Goal: Information Seeking & Learning: Learn about a topic

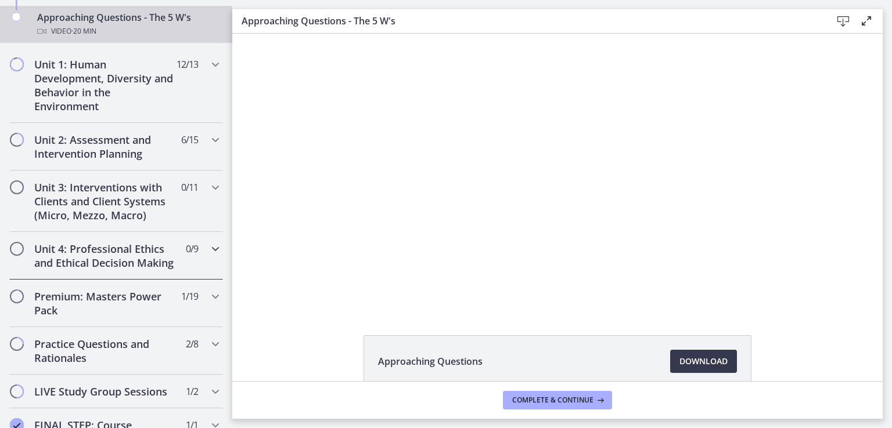
scroll to position [534, 0]
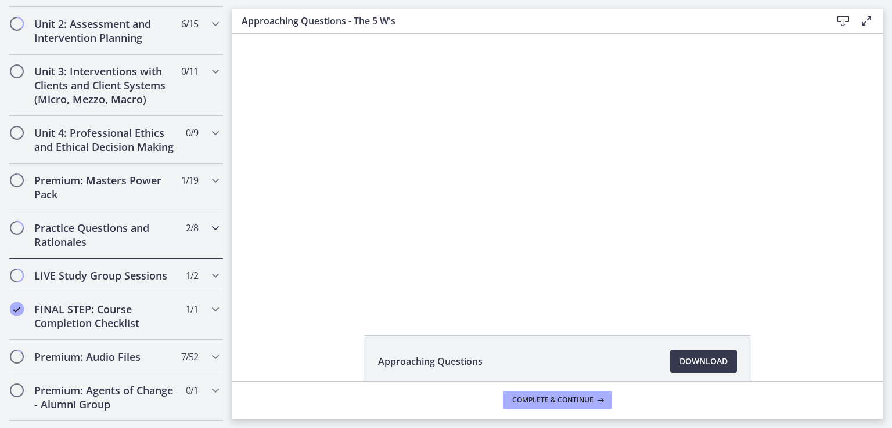
click at [85, 249] on h2 "Practice Questions and Rationales" at bounding box center [105, 235] width 142 height 28
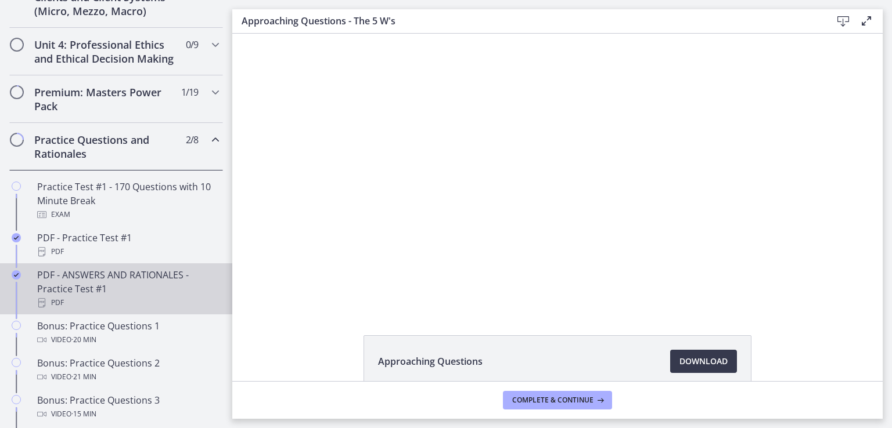
scroll to position [515, 0]
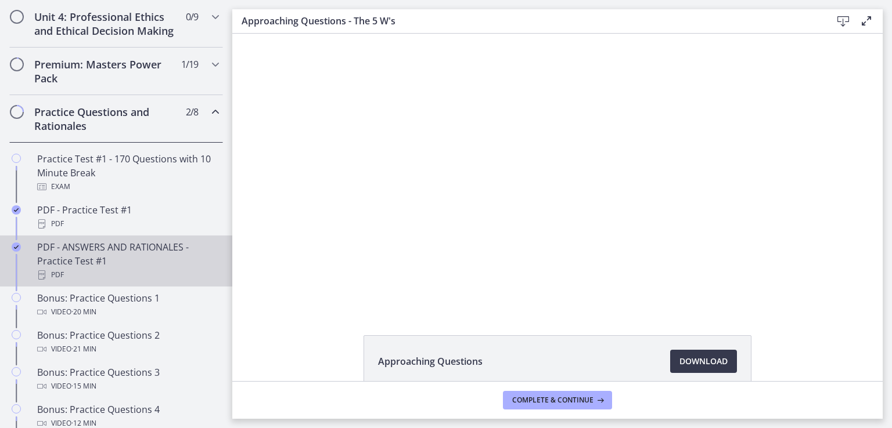
click at [58, 271] on div "PDF - ANSWERS AND RATIONALES - Practice Test #1 PDF" at bounding box center [127, 261] width 181 height 42
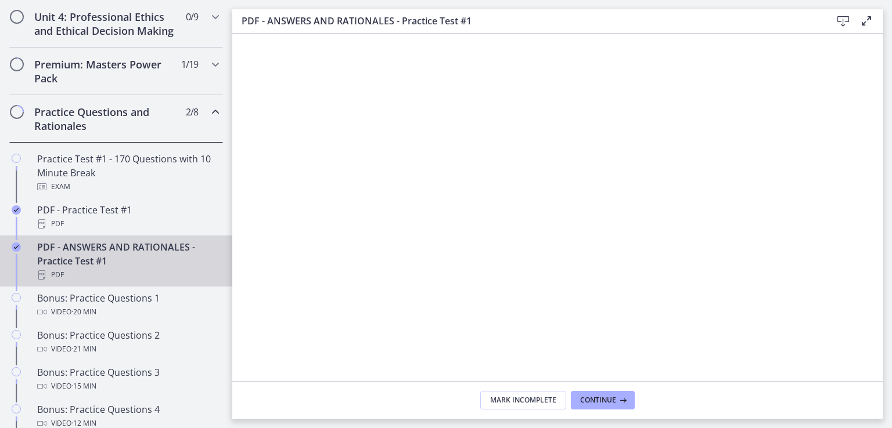
click at [706, 409] on footer "Mark Incomplete Continue" at bounding box center [557, 400] width 650 height 38
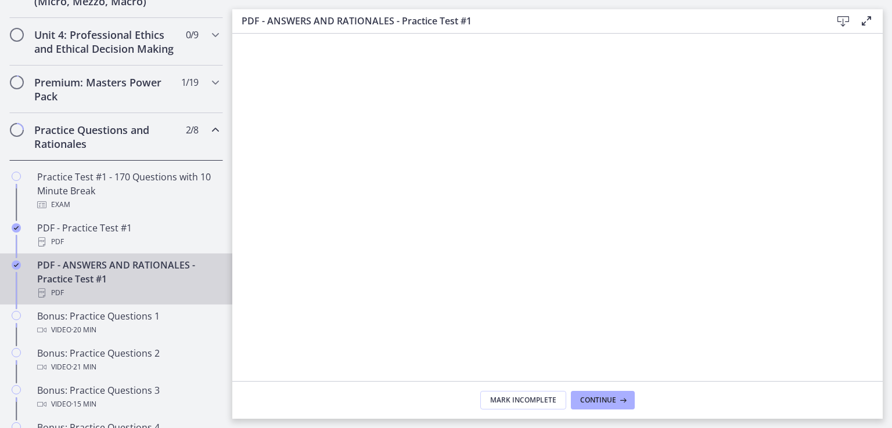
scroll to position [457, 0]
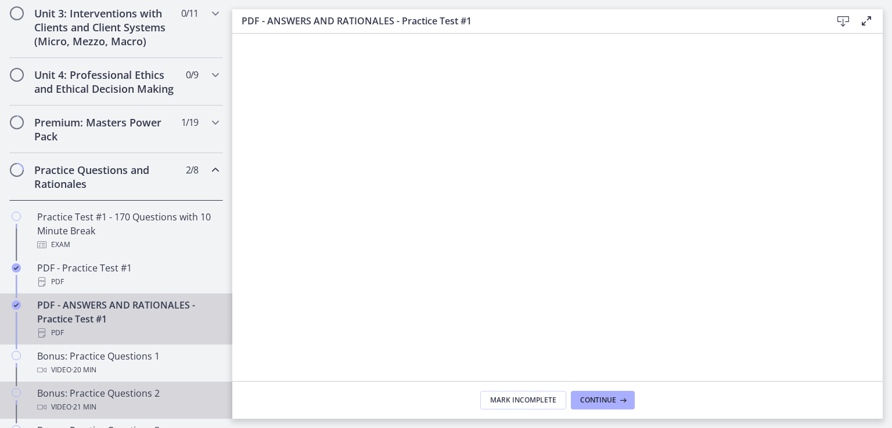
click at [61, 410] on div "Bonus: Practice Questions 2 Video · 21 min" at bounding box center [127, 401] width 181 height 28
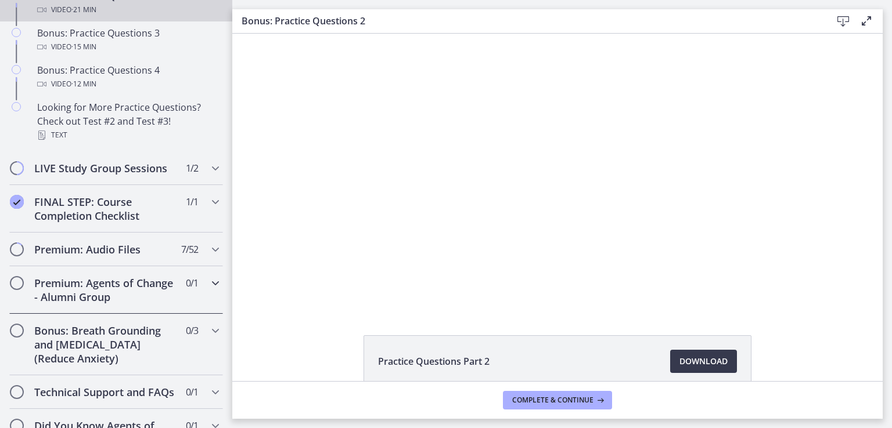
scroll to position [921, 0]
